Goal: Task Accomplishment & Management: Manage account settings

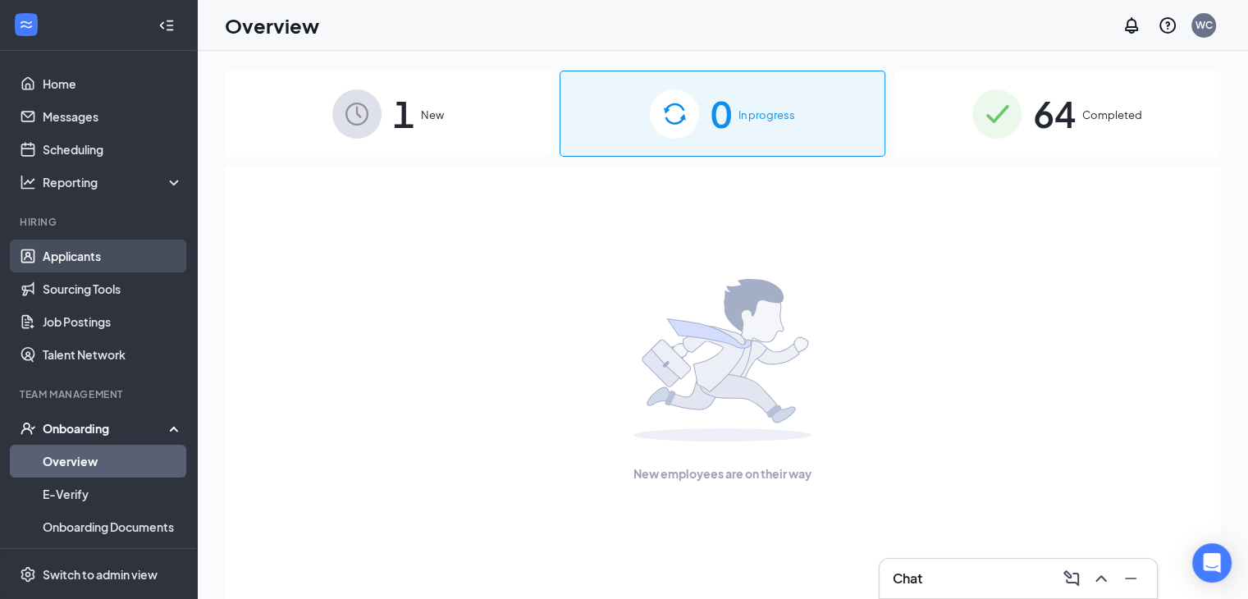
click at [75, 245] on link "Applicants" at bounding box center [113, 256] width 140 height 33
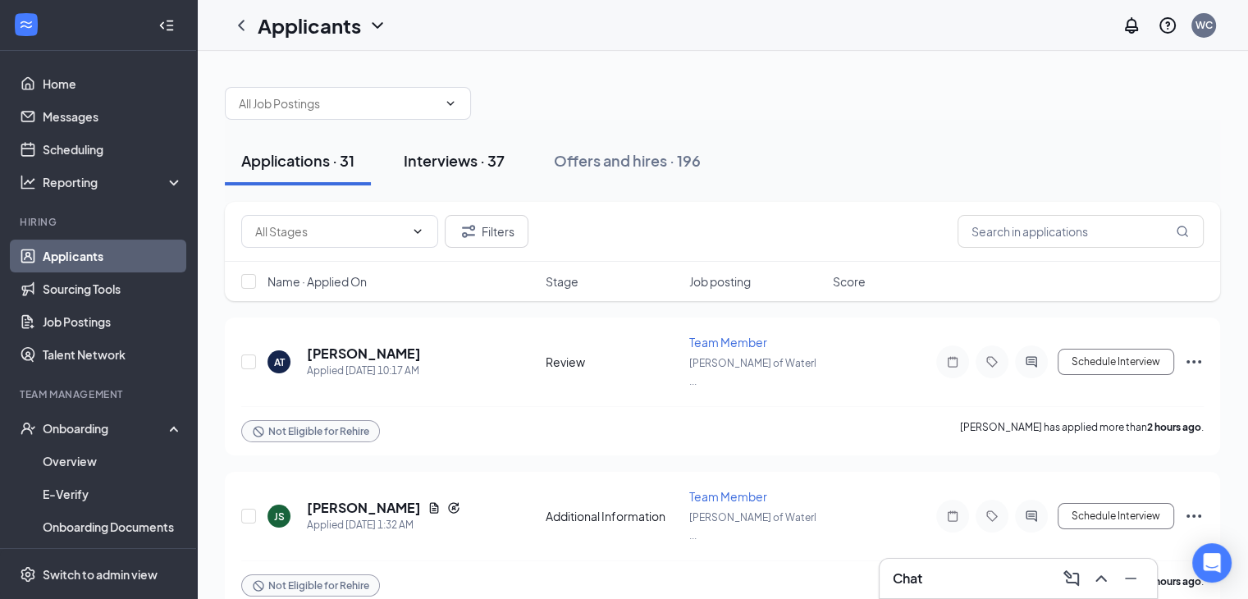
click at [452, 168] on div "Interviews · 37" at bounding box center [454, 160] width 101 height 21
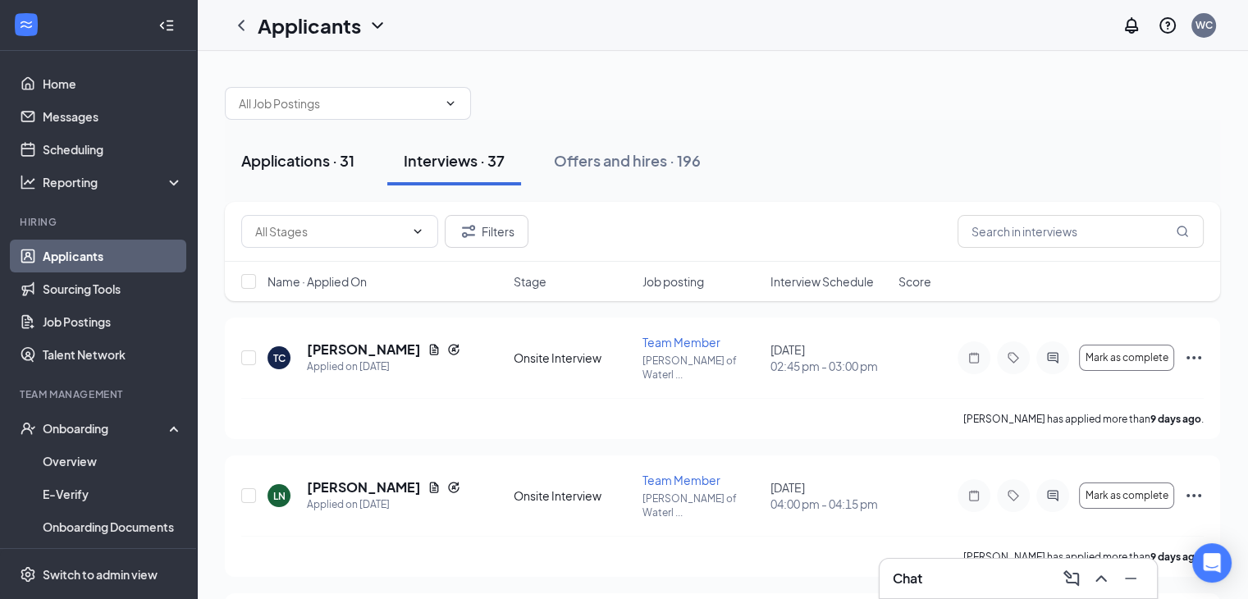
click at [288, 165] on div "Applications · 31" at bounding box center [297, 160] width 113 height 21
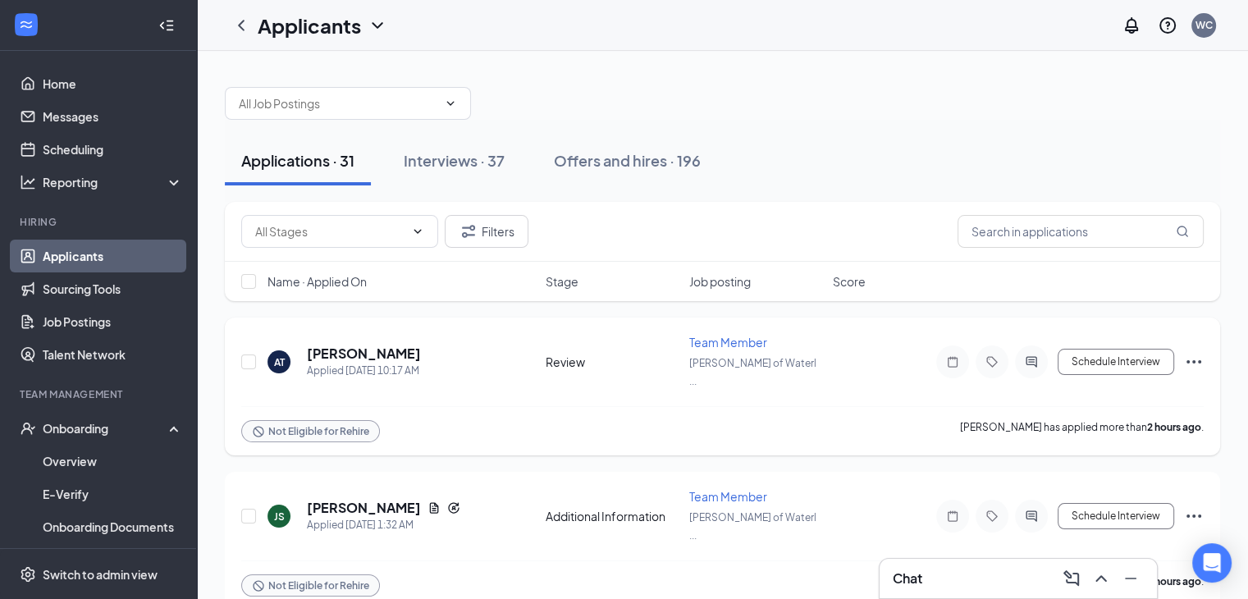
click at [1187, 360] on icon "Ellipses" at bounding box center [1193, 361] width 15 height 3
click at [889, 150] on div "Applications · 31 Interviews · 37 Offers and hires · 196" at bounding box center [722, 160] width 995 height 49
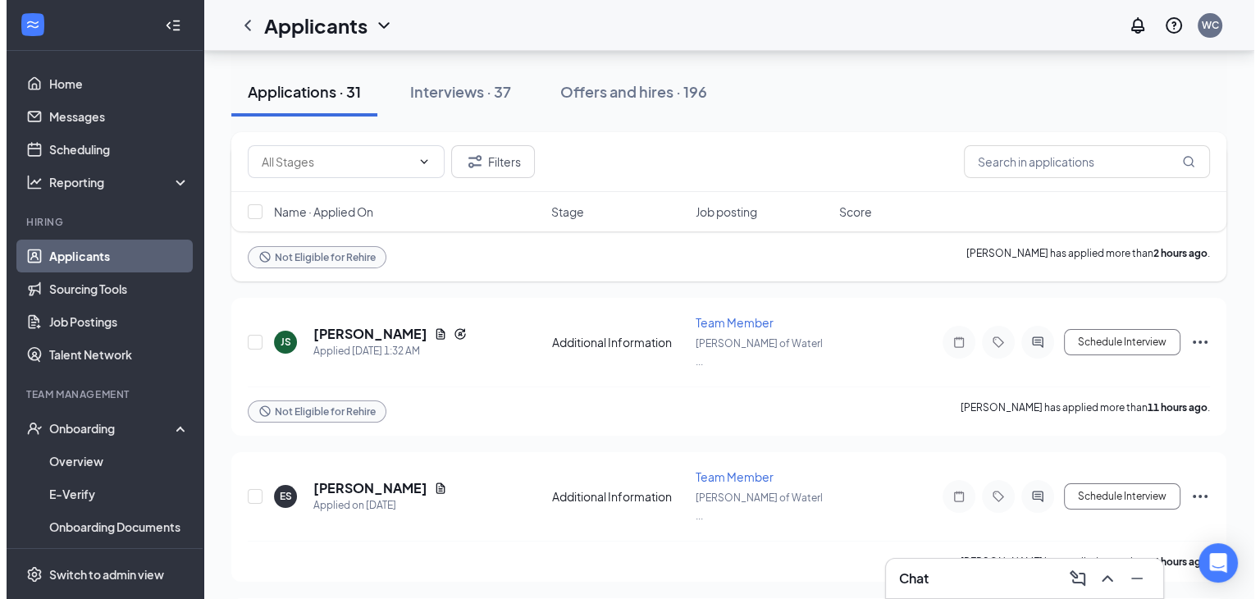
scroll to position [184, 0]
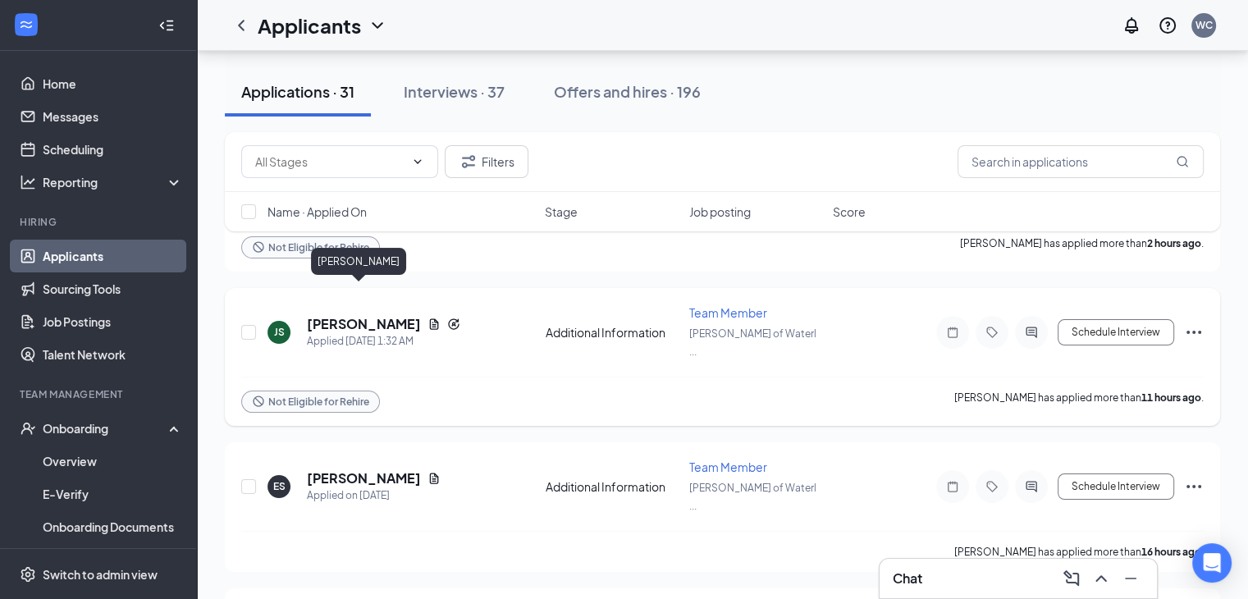
click at [358, 315] on h5 "[PERSON_NAME]" at bounding box center [364, 324] width 114 height 18
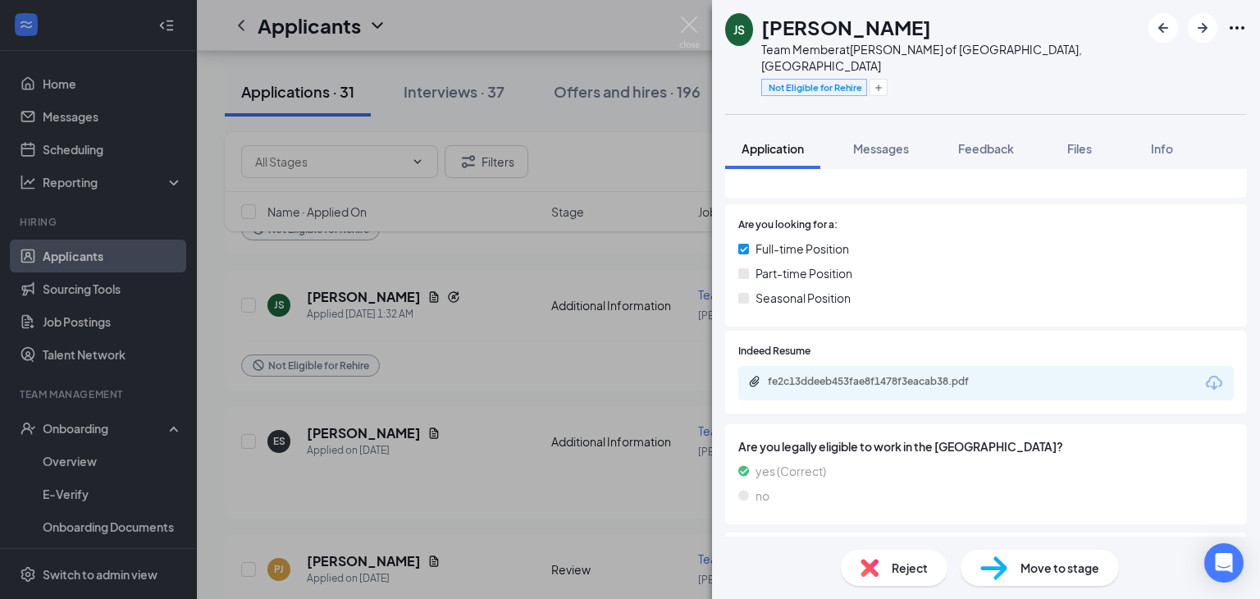
scroll to position [368, 0]
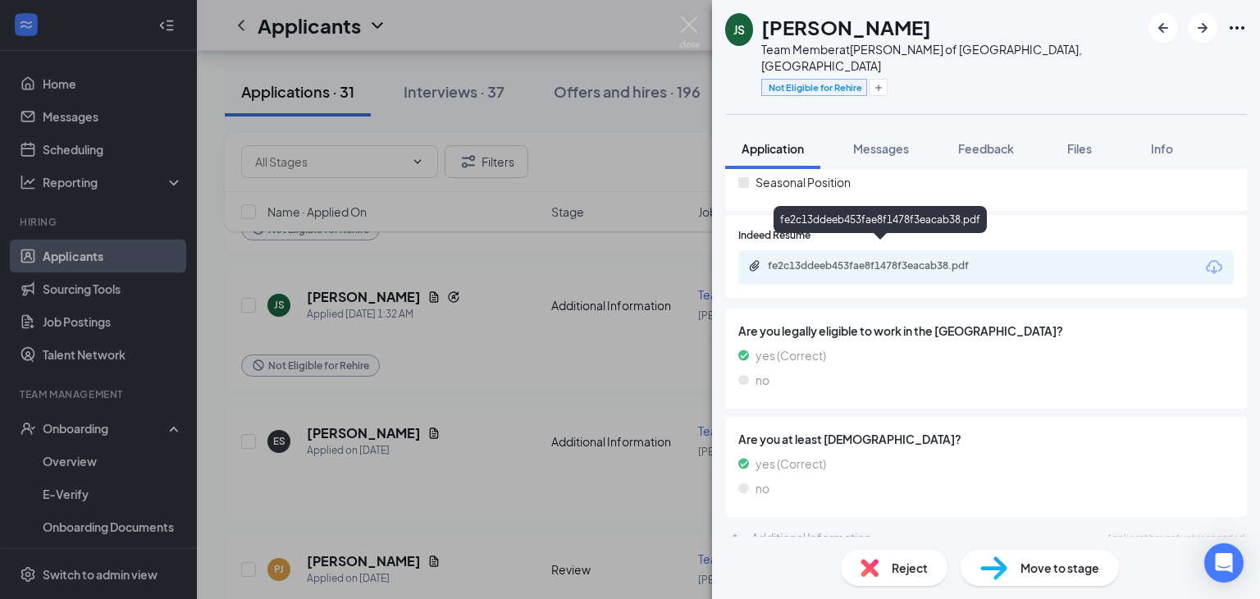
click at [856, 259] on div "fe2c13ddeeb453fae8f1478f3eacab38.pdf" at bounding box center [881, 267] width 266 height 16
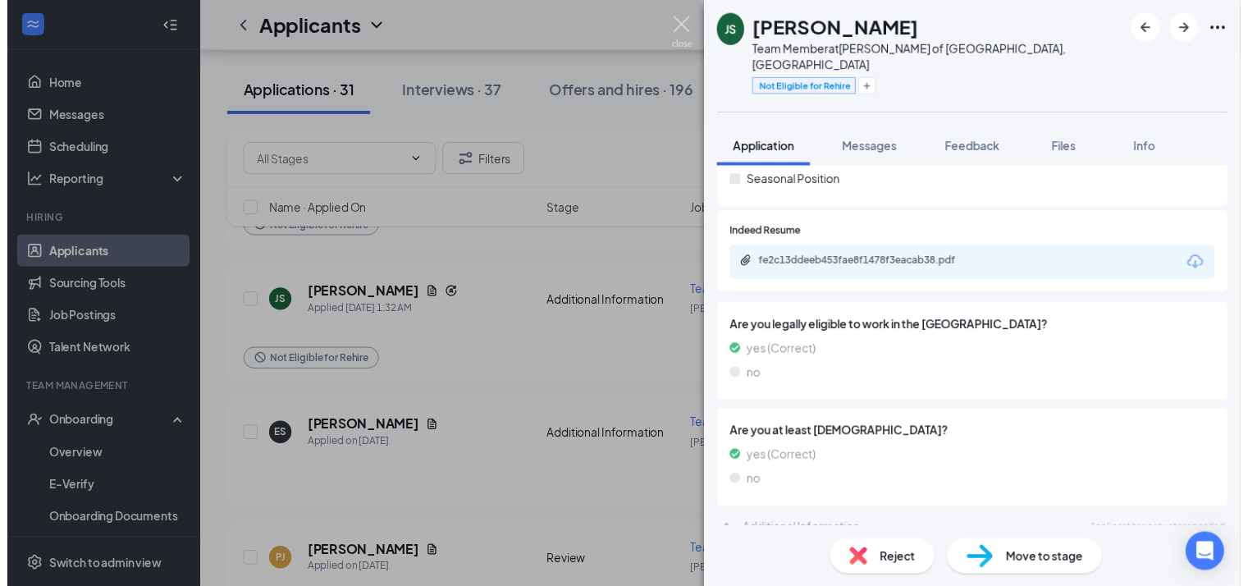
scroll to position [361, 0]
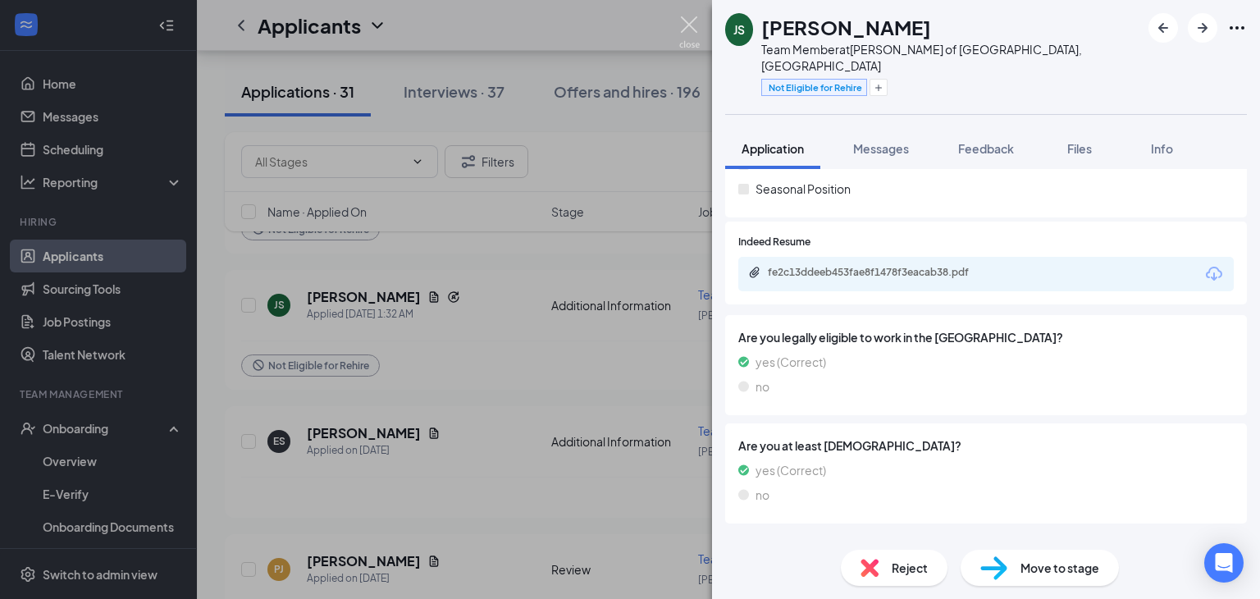
click at [683, 28] on img at bounding box center [689, 32] width 21 height 32
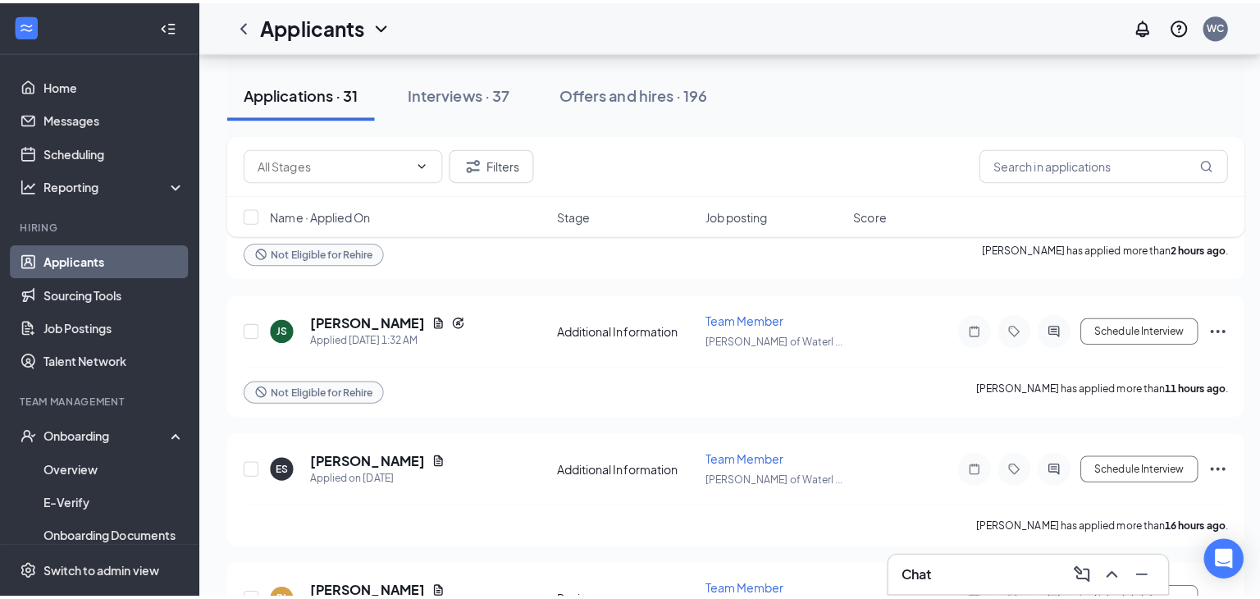
scroll to position [148, 0]
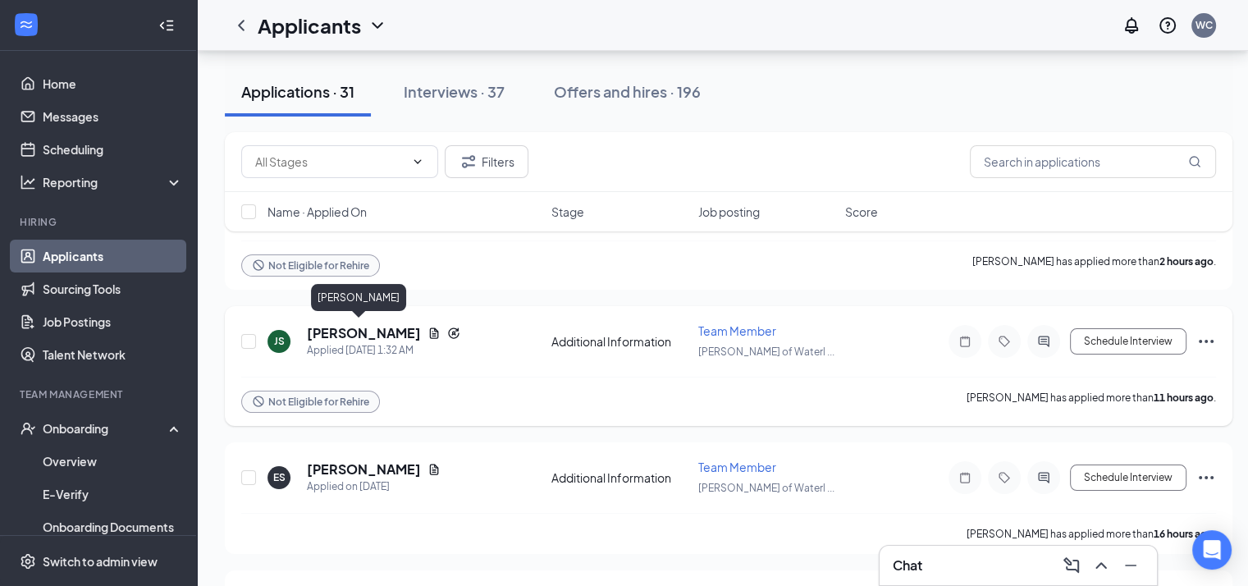
click at [328, 325] on h5 "[PERSON_NAME]" at bounding box center [364, 333] width 114 height 18
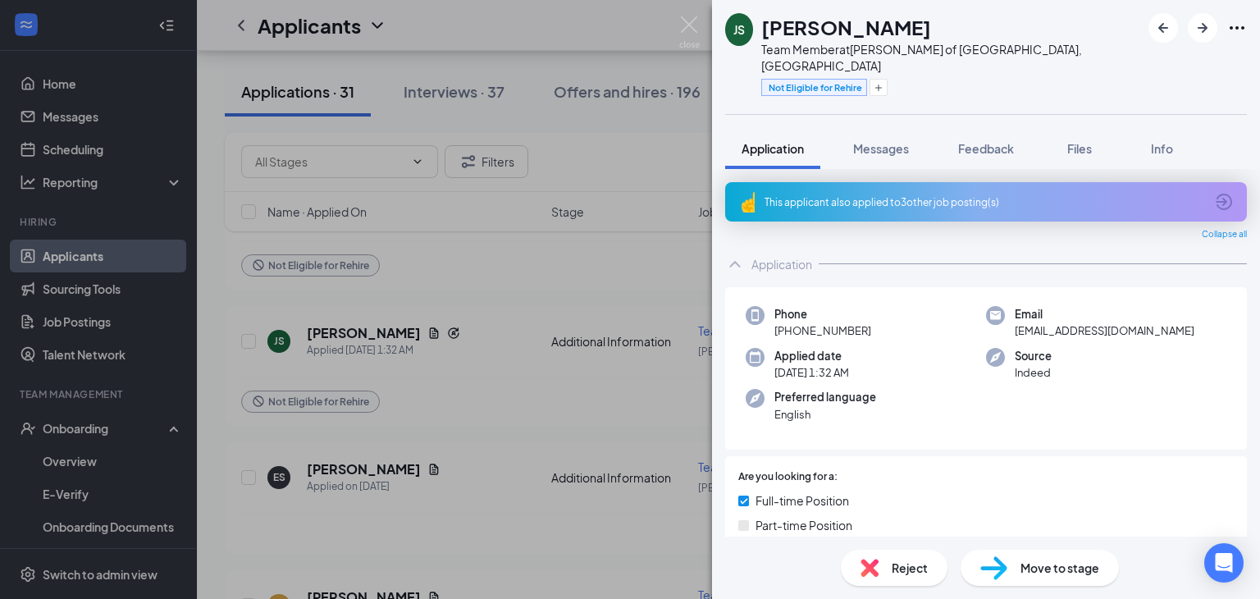
click at [402, 431] on div "JS [PERSON_NAME] Team Member at [PERSON_NAME] of [GEOGRAPHIC_DATA], [GEOGRAPHIC…" at bounding box center [630, 299] width 1260 height 599
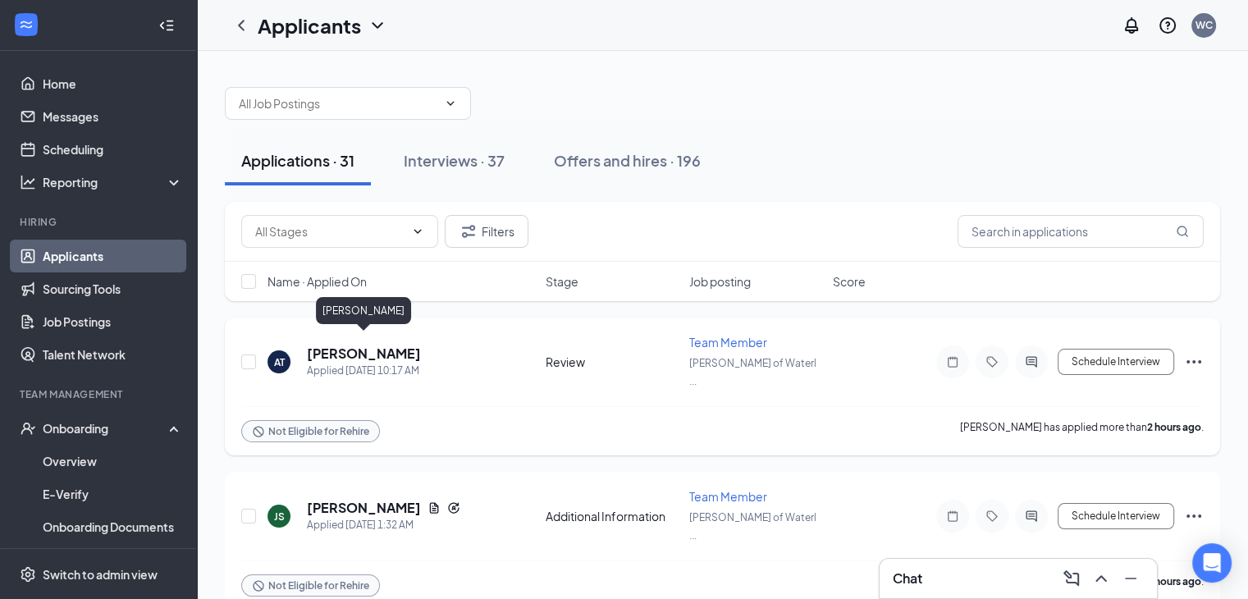
click at [331, 350] on h5 "[PERSON_NAME]" at bounding box center [364, 354] width 114 height 18
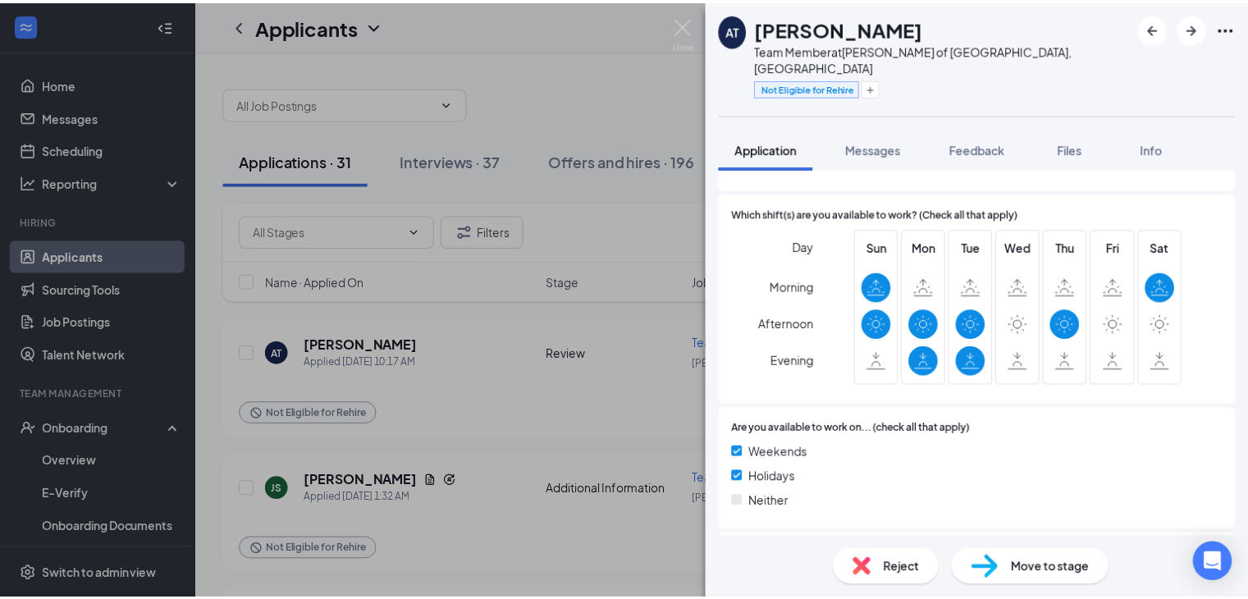
scroll to position [742, 0]
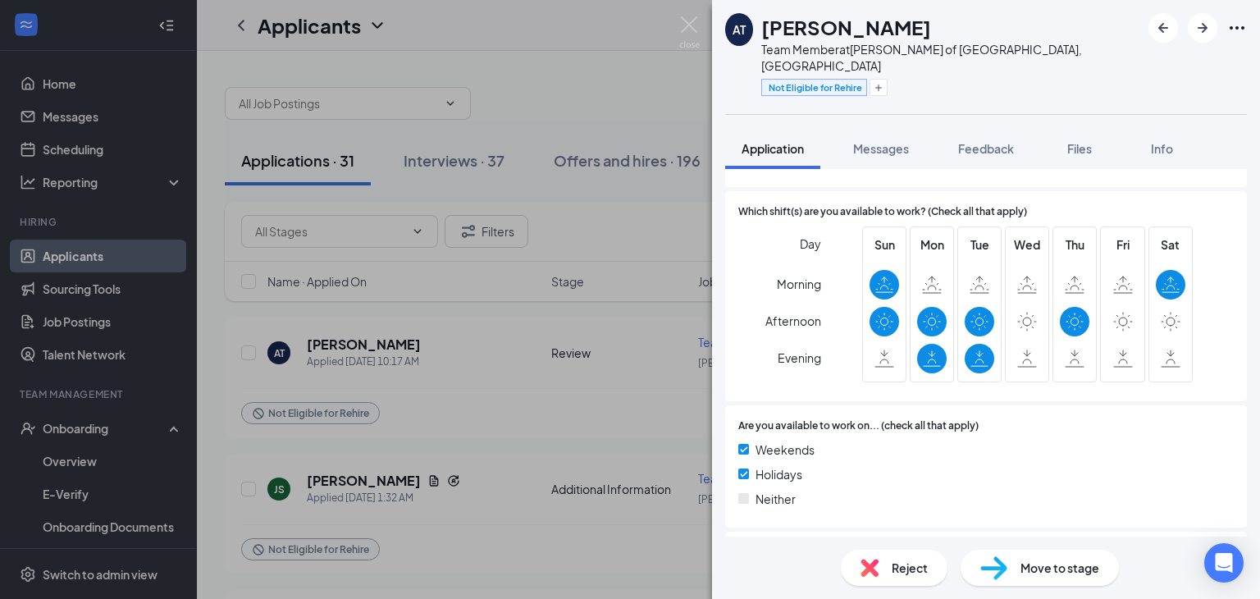
click at [532, 369] on div "AT [PERSON_NAME] Team Member at [PERSON_NAME] of [GEOGRAPHIC_DATA], [GEOGRAPHIC…" at bounding box center [630, 299] width 1260 height 599
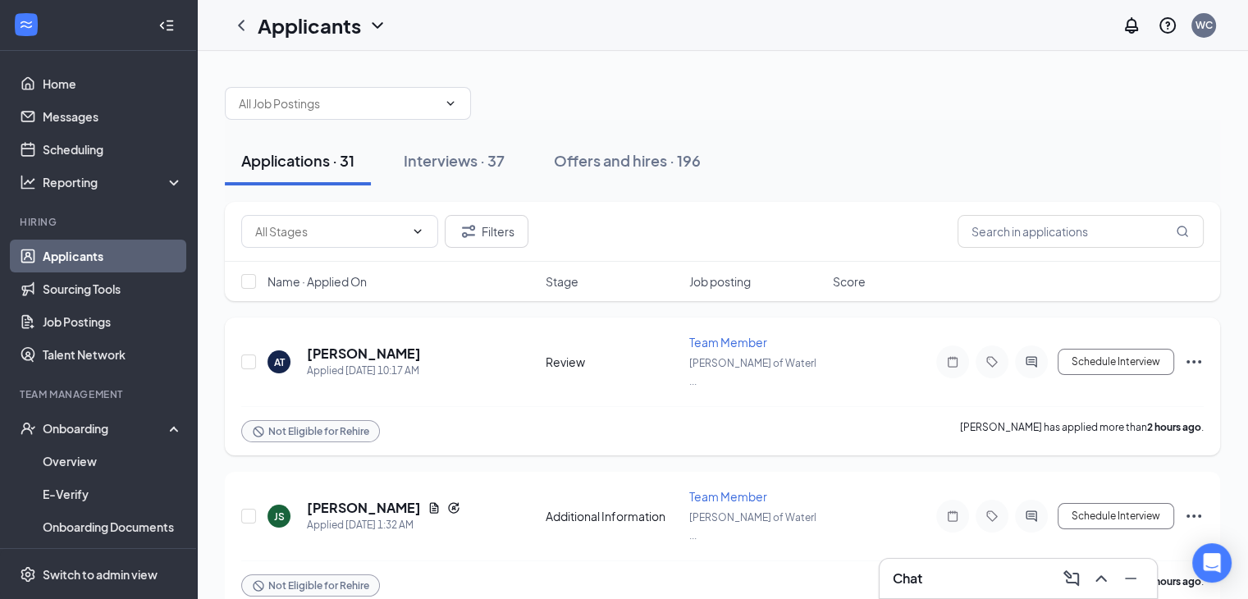
click at [1187, 357] on icon "Ellipses" at bounding box center [1194, 362] width 20 height 20
click at [747, 489] on span "Team Member" at bounding box center [728, 496] width 78 height 15
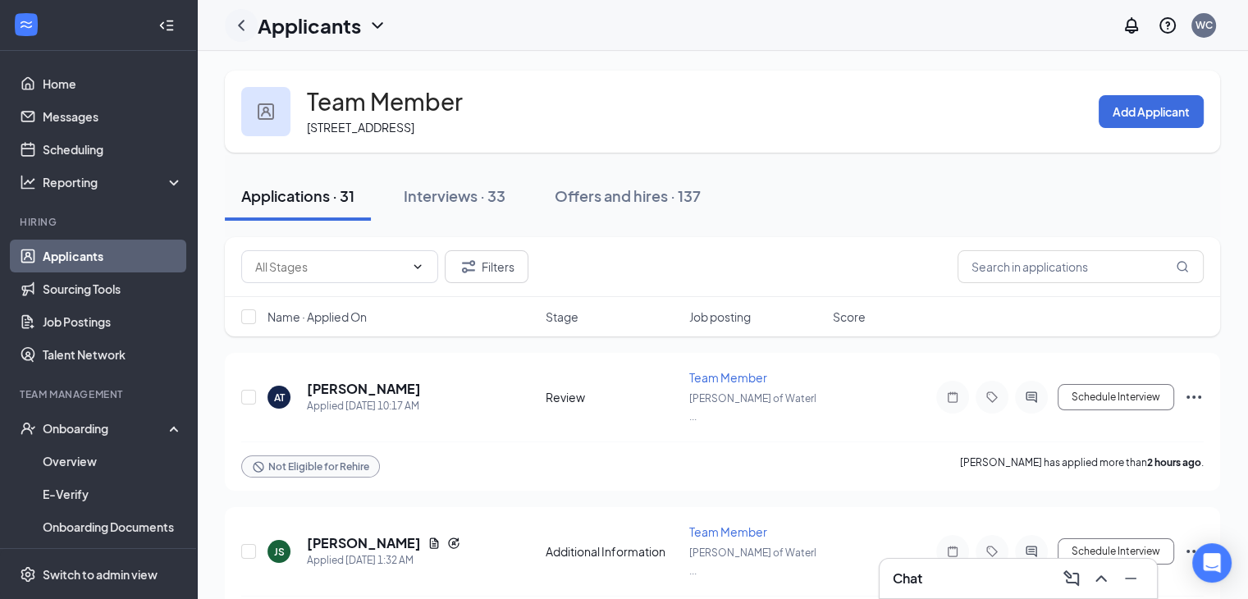
click at [240, 25] on icon "ChevronLeft" at bounding box center [241, 25] width 7 height 11
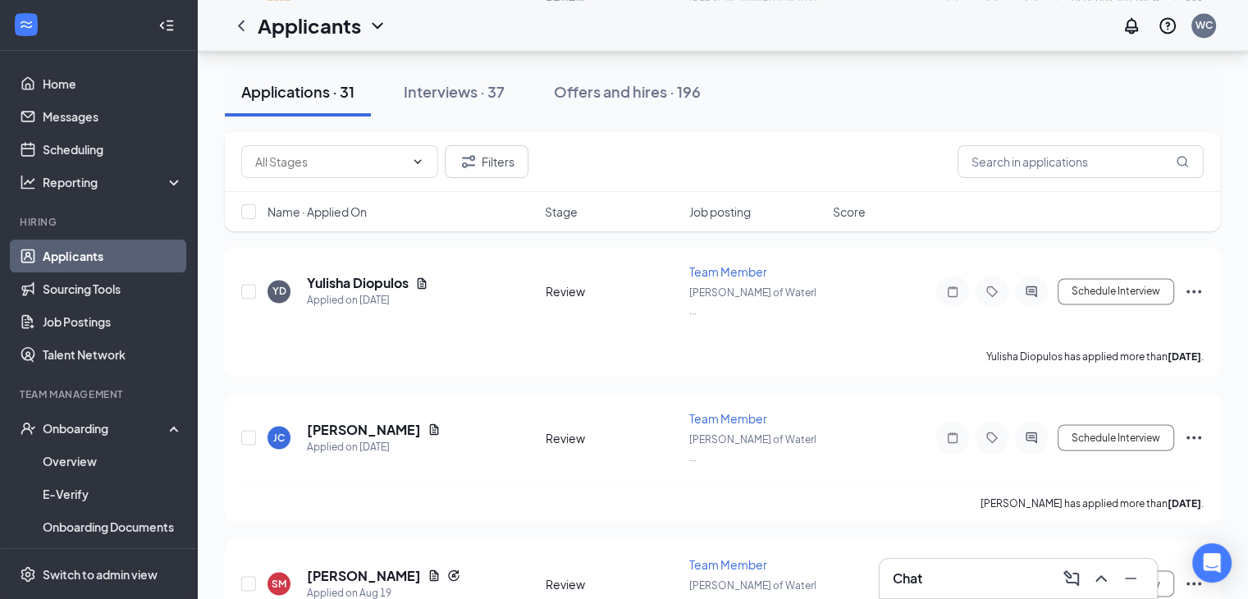
scroll to position [2717, 0]
click at [446, 92] on div "Interviews · 37" at bounding box center [454, 91] width 101 height 21
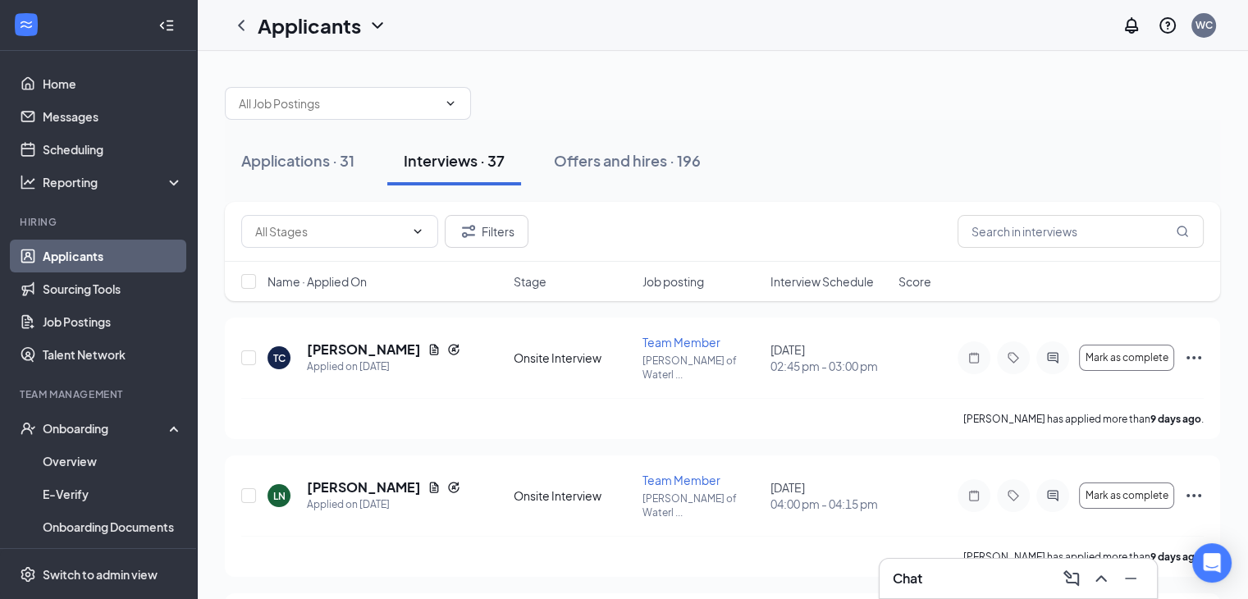
click at [788, 271] on div "Name · Applied On Stage Job posting Interview Schedule Score" at bounding box center [722, 281] width 995 height 39
click at [799, 292] on div "Name · Applied On Stage Job posting Interview Schedule Score" at bounding box center [722, 281] width 995 height 39
click at [791, 276] on span "Interview Schedule" at bounding box center [821, 281] width 103 height 16
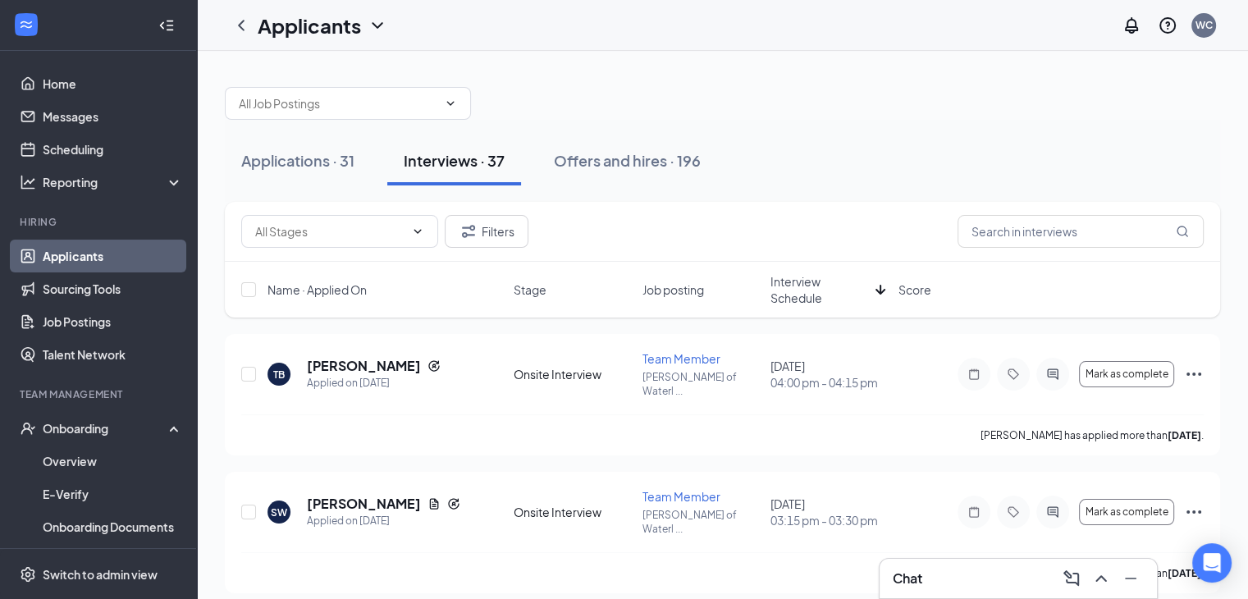
click at [791, 276] on span "Interview Schedule" at bounding box center [819, 289] width 98 height 33
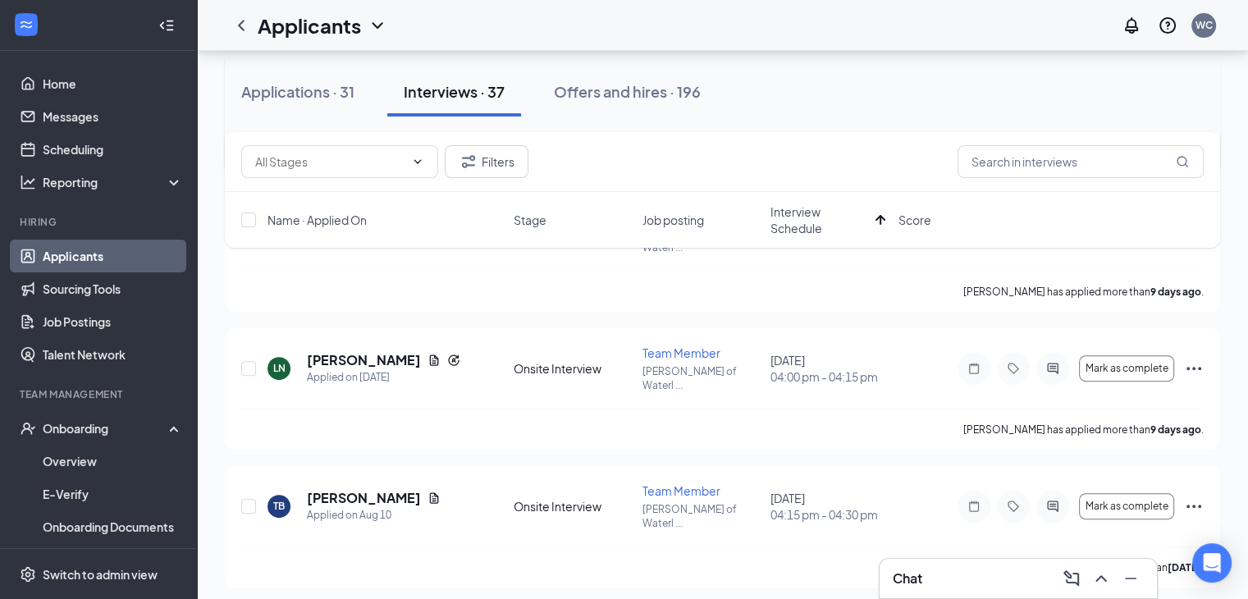
scroll to position [558, 0]
click at [1196, 358] on icon "Ellipses" at bounding box center [1194, 368] width 20 height 20
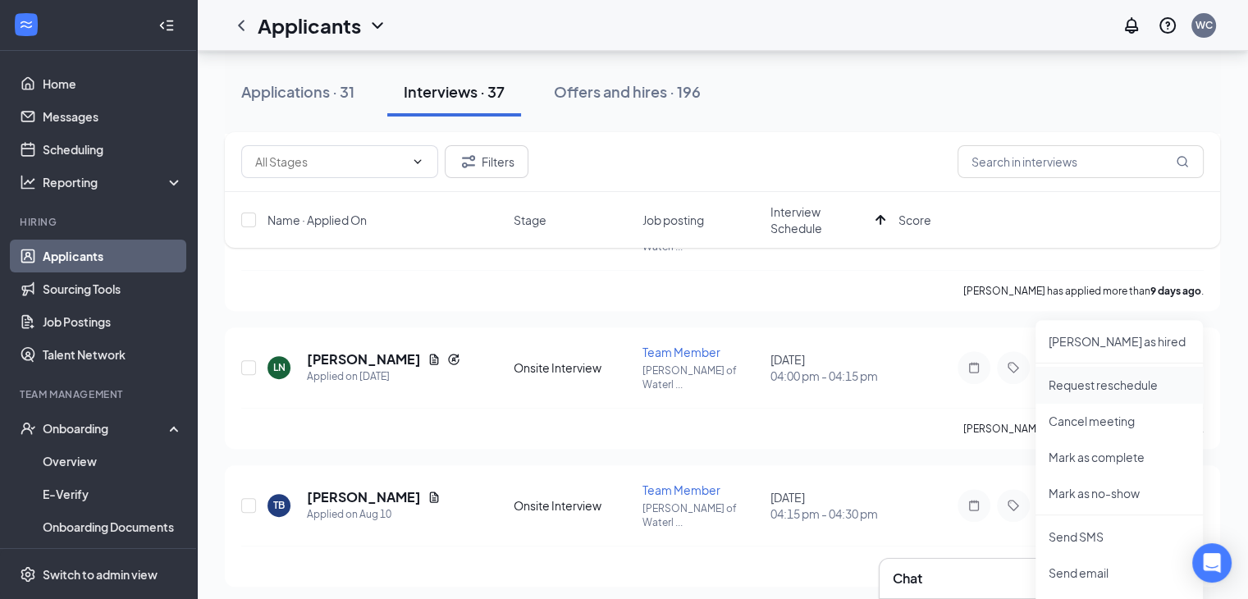
click at [1074, 381] on p "Request reschedule" at bounding box center [1118, 385] width 141 height 16
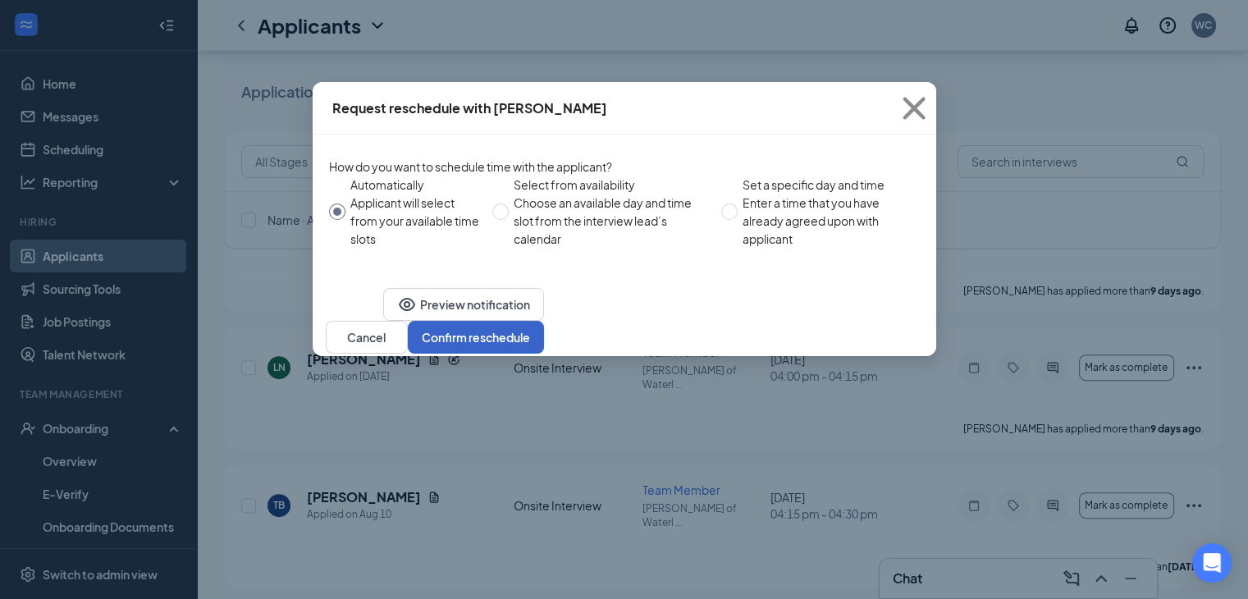
click at [544, 354] on button "Confirm reschedule" at bounding box center [476, 337] width 136 height 33
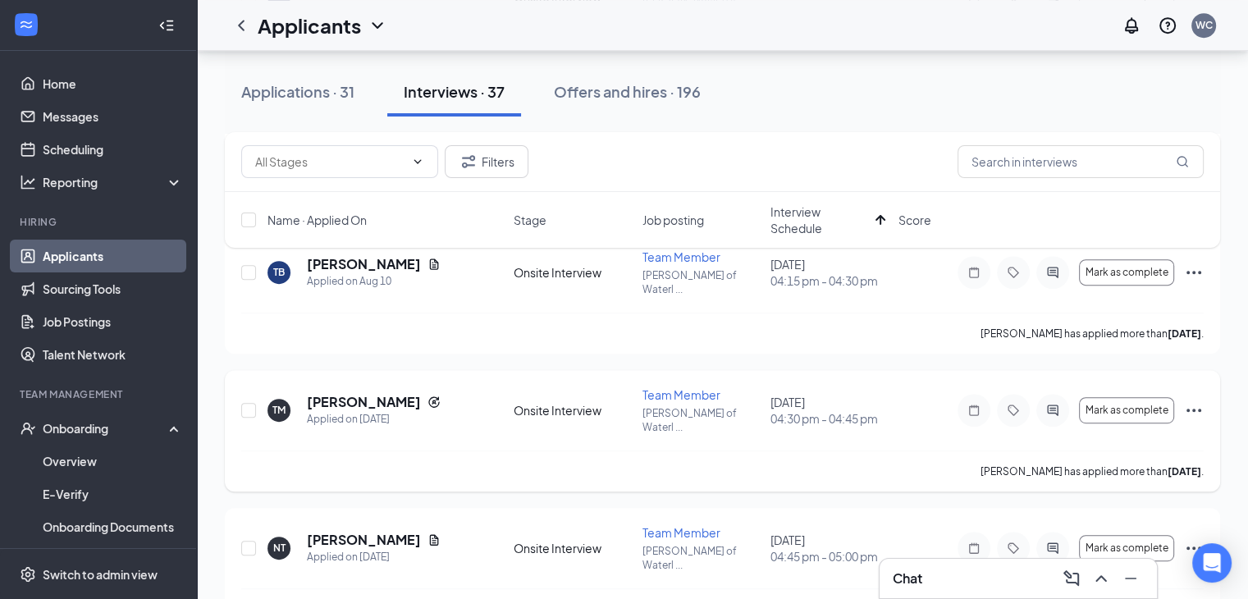
scroll to position [792, 0]
click at [1190, 399] on icon "Ellipses" at bounding box center [1194, 409] width 20 height 20
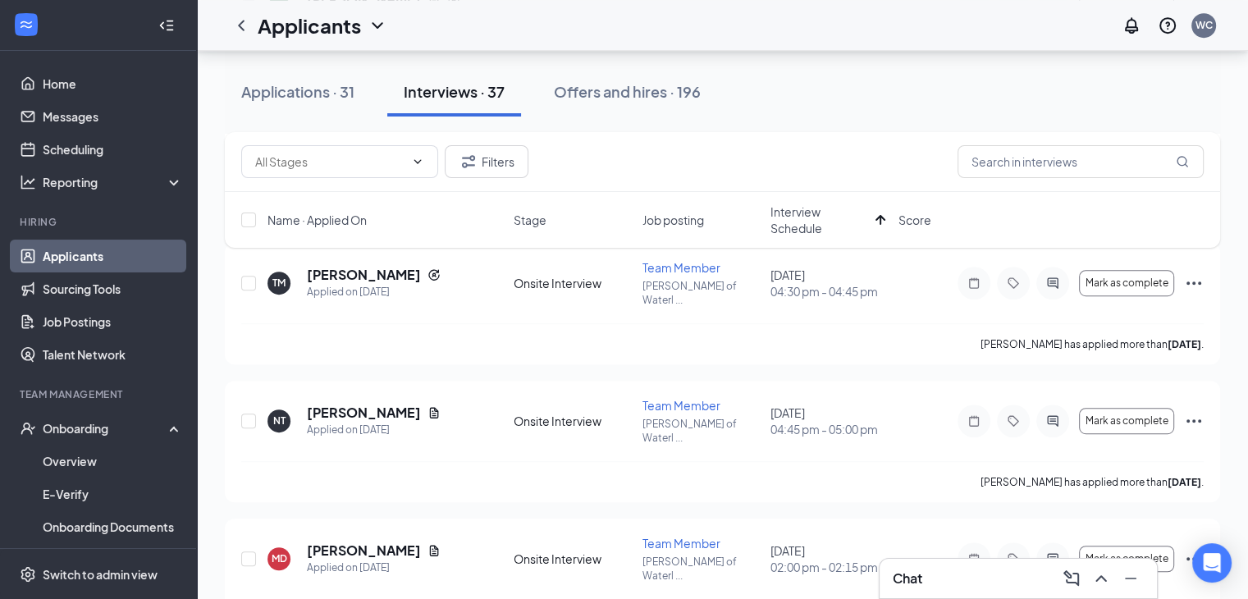
scroll to position [927, 0]
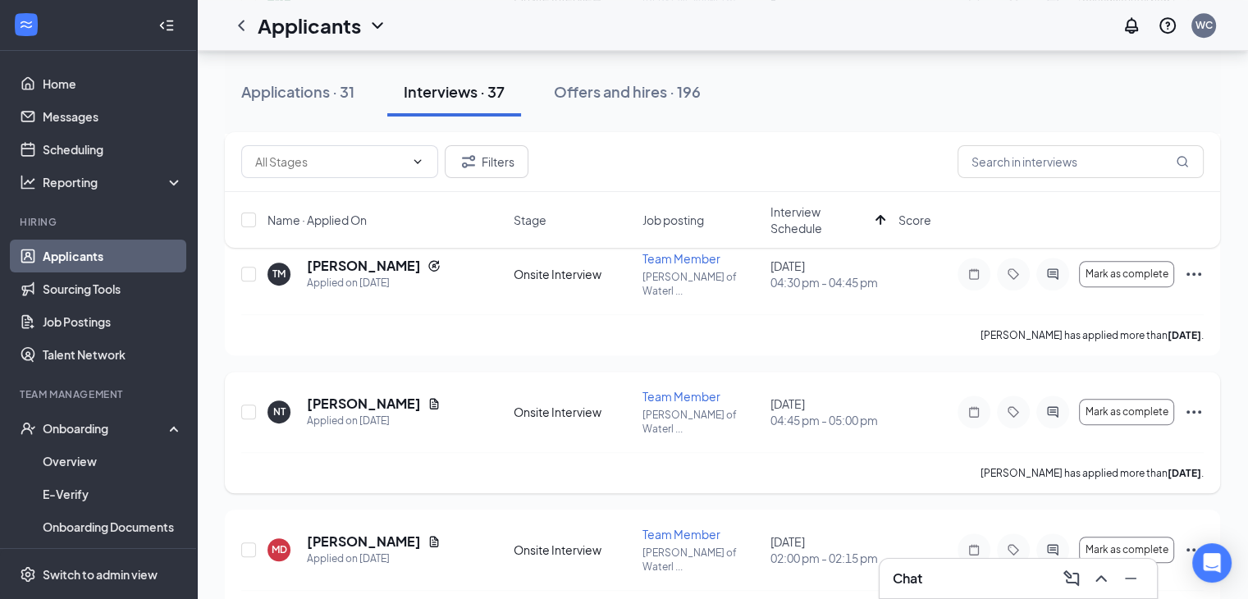
click at [1211, 372] on div "NT [PERSON_NAME] Applied on [DATE] Onsite Interview Team Member [PERSON_NAME] o…" at bounding box center [722, 432] width 995 height 121
click at [1185, 402] on icon "Ellipses" at bounding box center [1194, 412] width 20 height 20
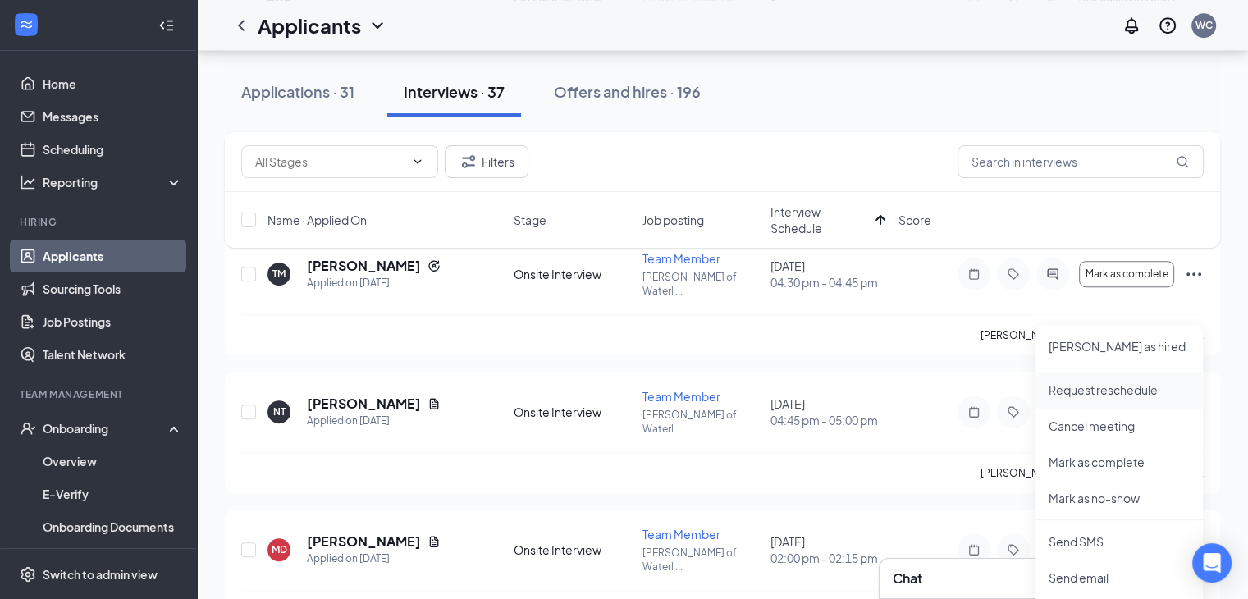
click at [1080, 390] on p "Request reschedule" at bounding box center [1118, 389] width 141 height 16
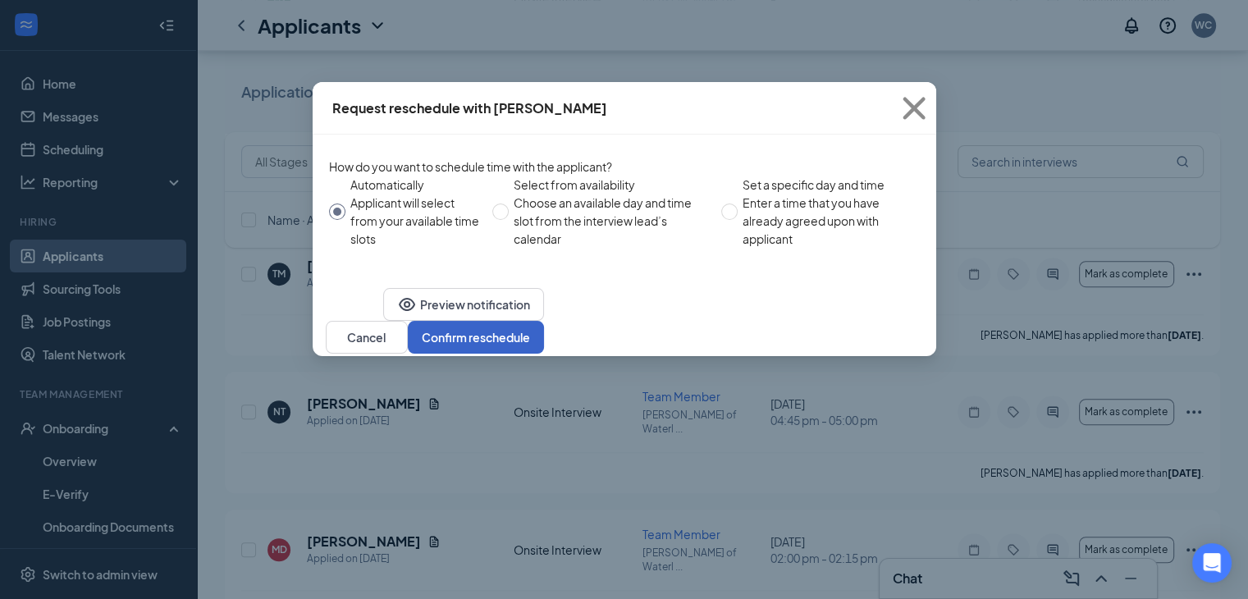
click at [544, 354] on button "Confirm reschedule" at bounding box center [476, 337] width 136 height 33
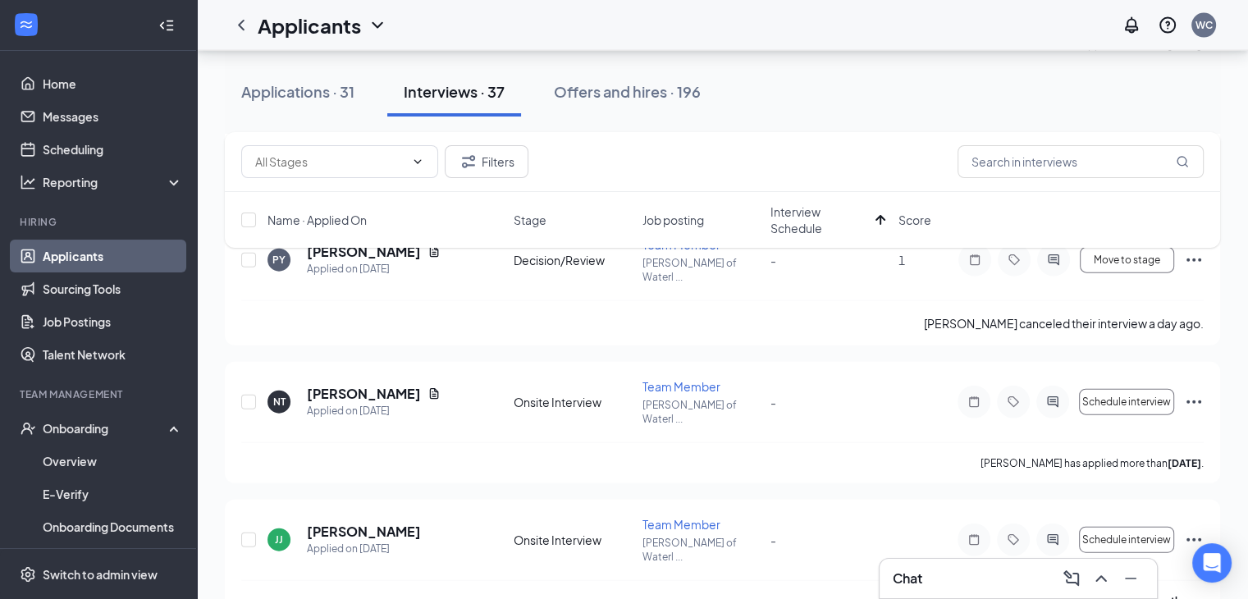
scroll to position [3696, 0]
